Goal: Information Seeking & Learning: Learn about a topic

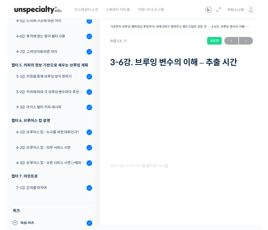
scroll to position [417, 0]
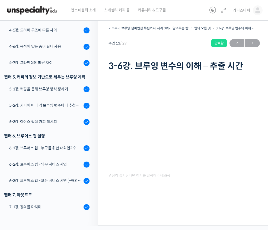
click at [253, 45] on span "→" at bounding box center [252, 43] width 15 height 7
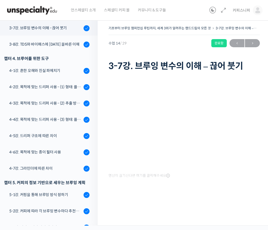
click at [257, 35] on div "기초부터 브루잉 챔피언십 루틴까지, 세계 3위가 알려주는 핸드드립의 모든 것 3-7강. 브루잉 변수의 이해 – 끊어 붓기 완료함" at bounding box center [185, 29] width 152 height 11
click at [255, 40] on span "→" at bounding box center [252, 43] width 15 height 7
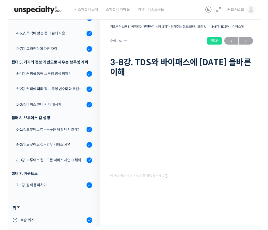
scroll to position [417, 0]
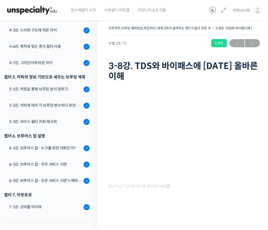
click at [255, 40] on span "→" at bounding box center [252, 43] width 15 height 7
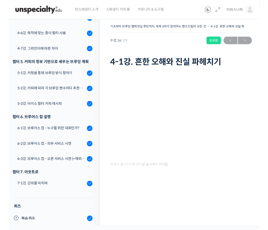
scroll to position [417, 0]
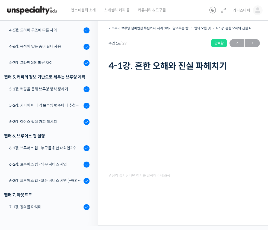
click at [253, 44] on span "→" at bounding box center [252, 43] width 15 height 7
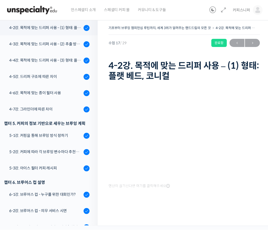
scroll to position [7, 0]
